Goal: Transaction & Acquisition: Purchase product/service

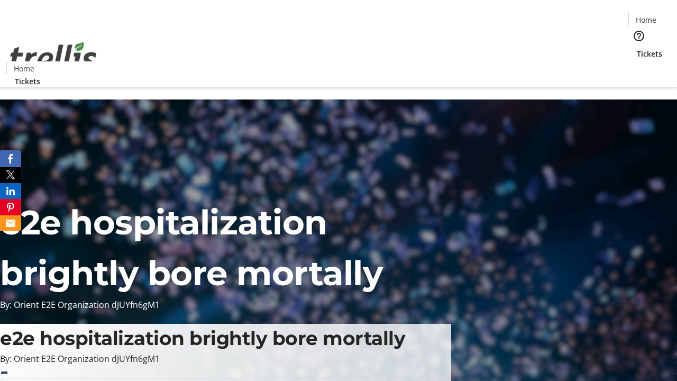
click at [637, 48] on span "Tickets" at bounding box center [649, 53] width 25 height 11
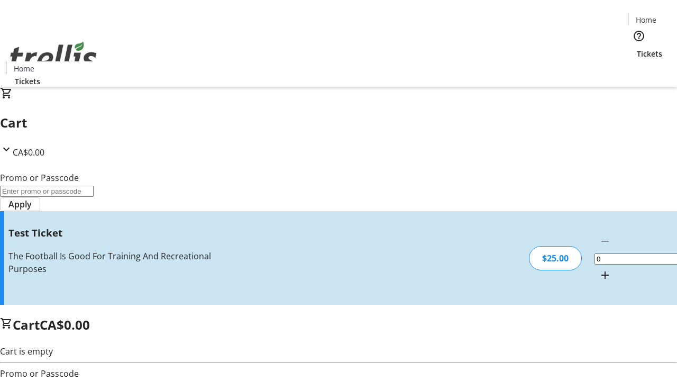
click at [599, 269] on mat-icon "Increment by one" at bounding box center [605, 275] width 13 height 13
type input "1"
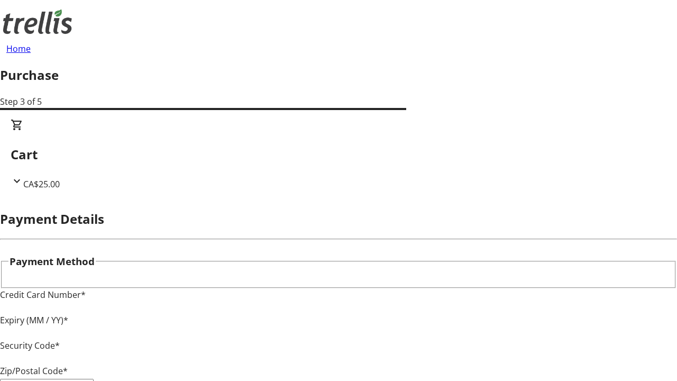
type input "V1Y 0C2"
